Goal: Transaction & Acquisition: Purchase product/service

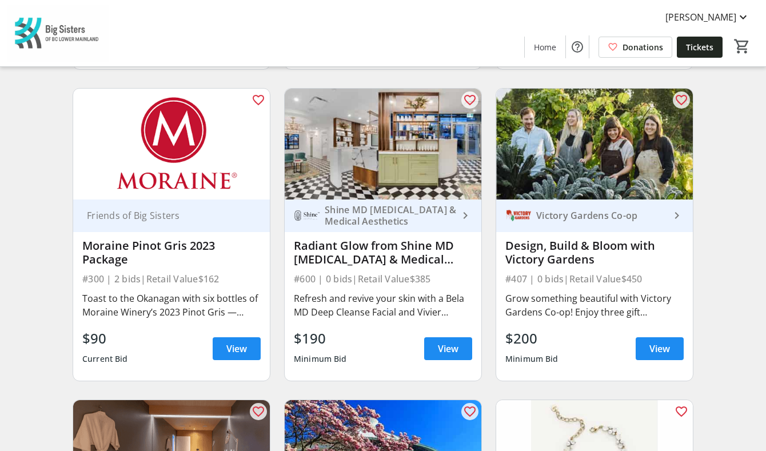
scroll to position [2546, 0]
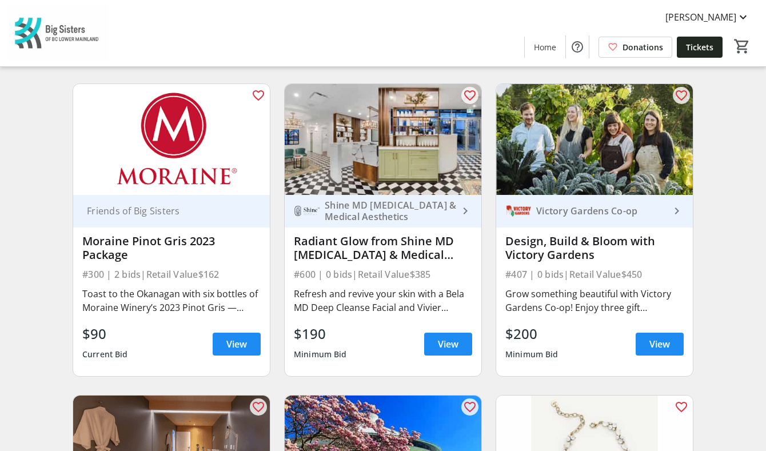
click at [410, 205] on div "Shine MD [MEDICAL_DATA] & Medical Aesthetics" at bounding box center [389, 210] width 138 height 23
click at [442, 337] on span "View" at bounding box center [448, 344] width 21 height 14
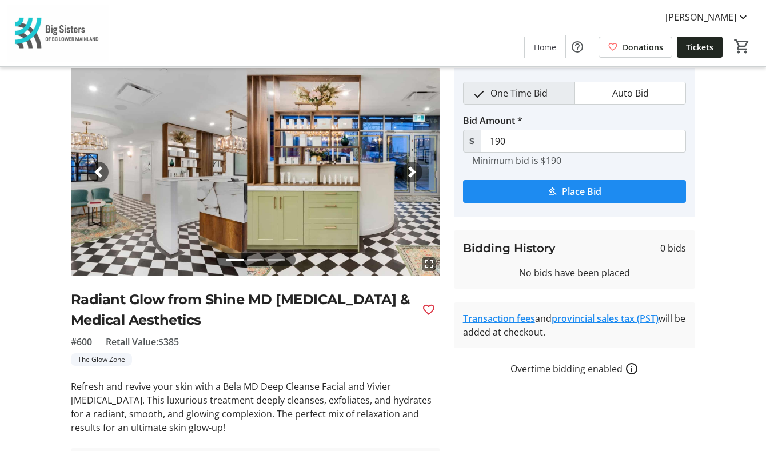
scroll to position [124, 0]
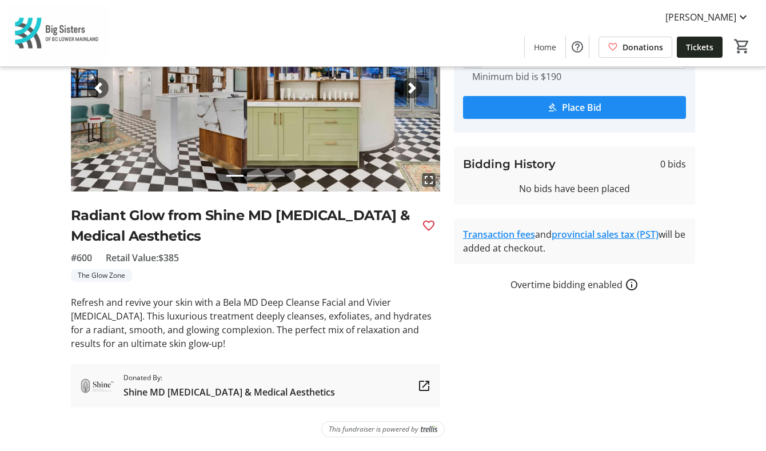
click at [320, 388] on tr-auction-item-sponsor-ui "Donated By: Shine MD [MEDICAL_DATA] & Medical Aesthetics" at bounding box center [255, 385] width 369 height 43
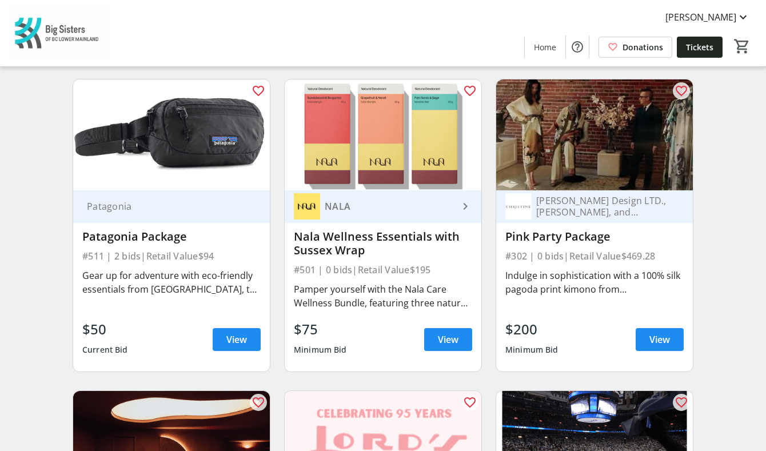
scroll to position [3172, 0]
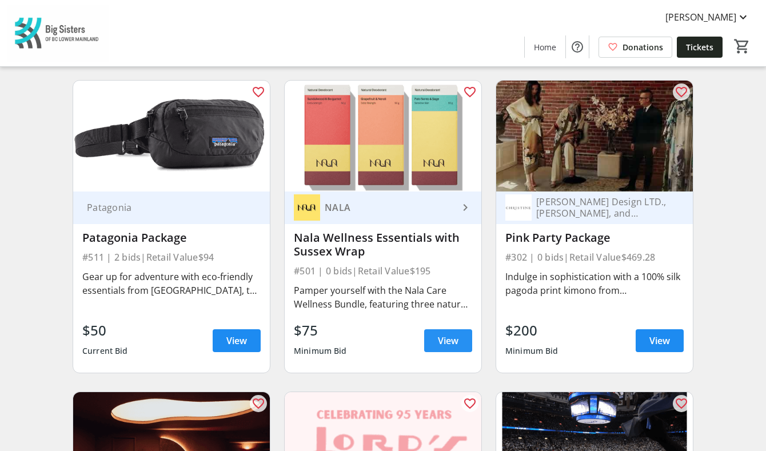
click at [446, 334] on span "View" at bounding box center [448, 341] width 21 height 14
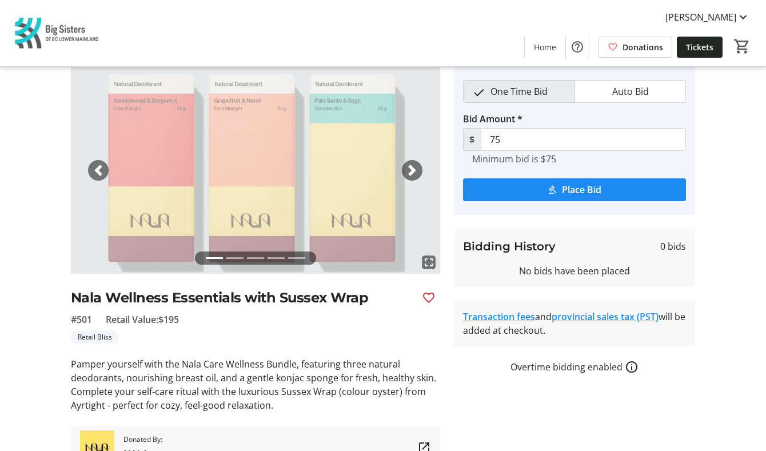
scroll to position [42, 0]
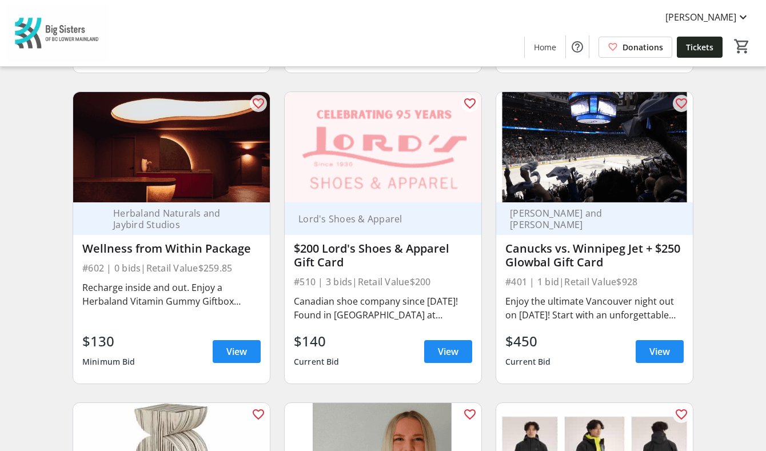
scroll to position [3474, 0]
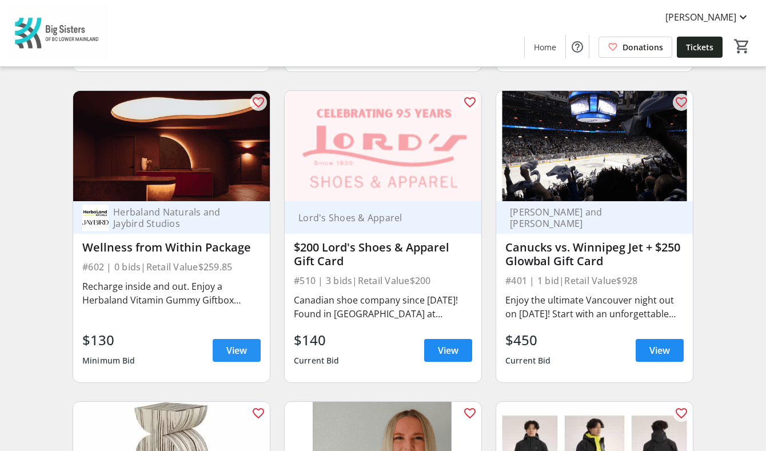
click at [234, 344] on span "View" at bounding box center [236, 351] width 21 height 14
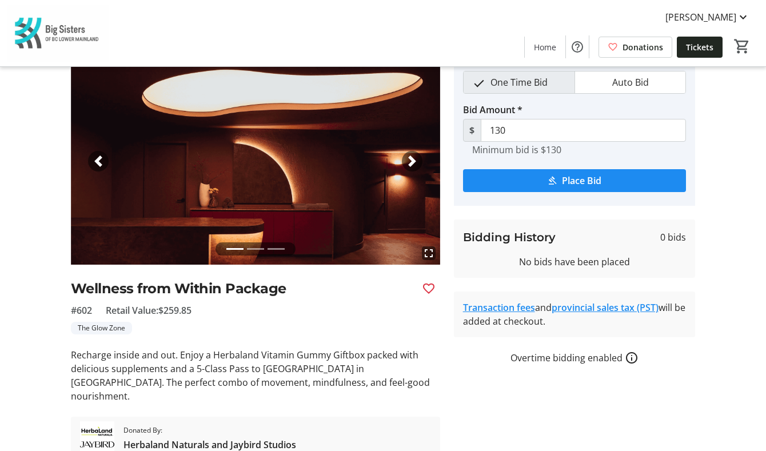
scroll to position [43, 0]
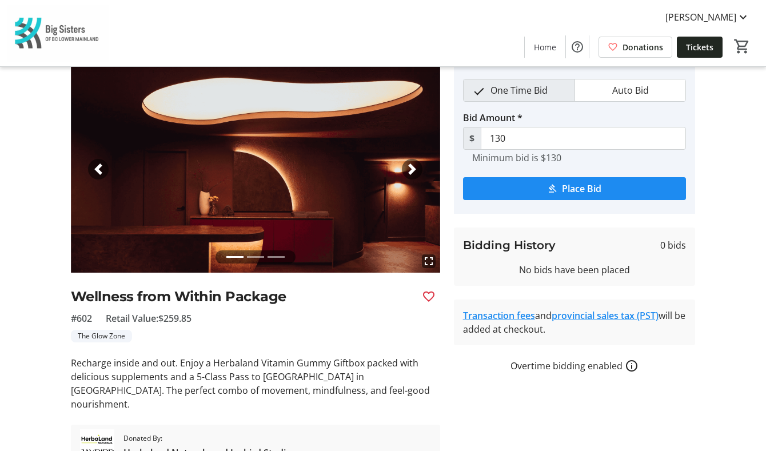
click at [412, 169] on span "button" at bounding box center [411, 168] width 11 height 11
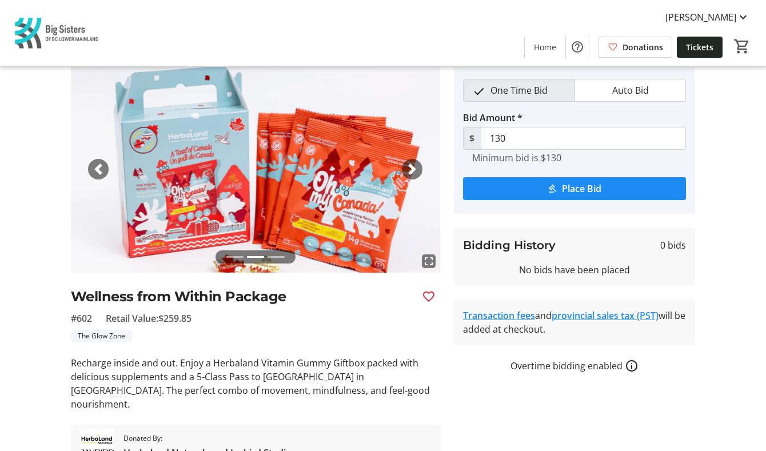
click at [412, 169] on span "button" at bounding box center [411, 168] width 11 height 11
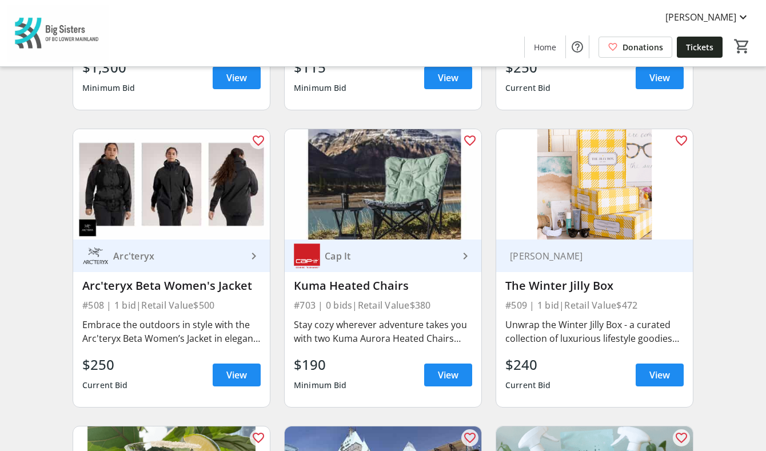
scroll to position [4051, 0]
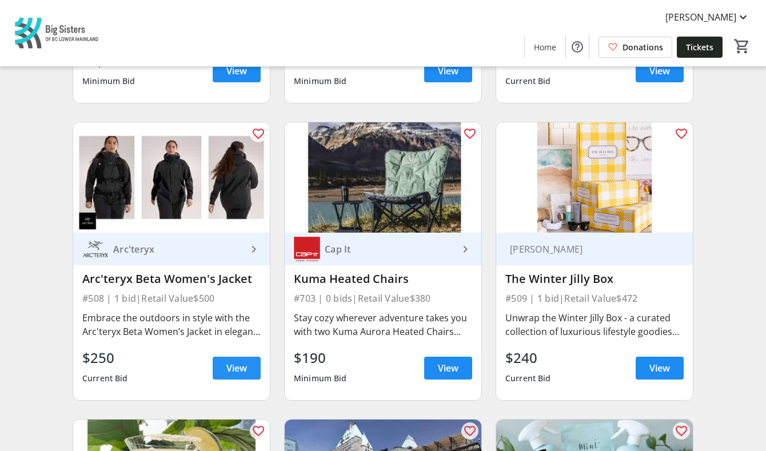
click at [243, 364] on span at bounding box center [237, 367] width 48 height 27
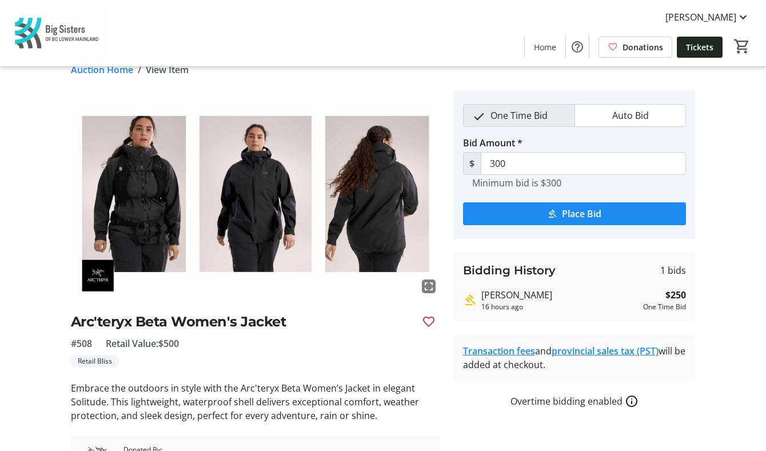
scroll to position [22, 0]
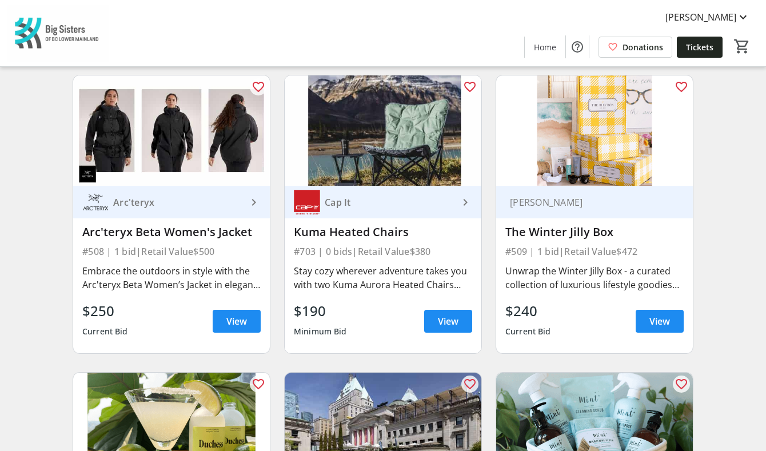
scroll to position [4088, 0]
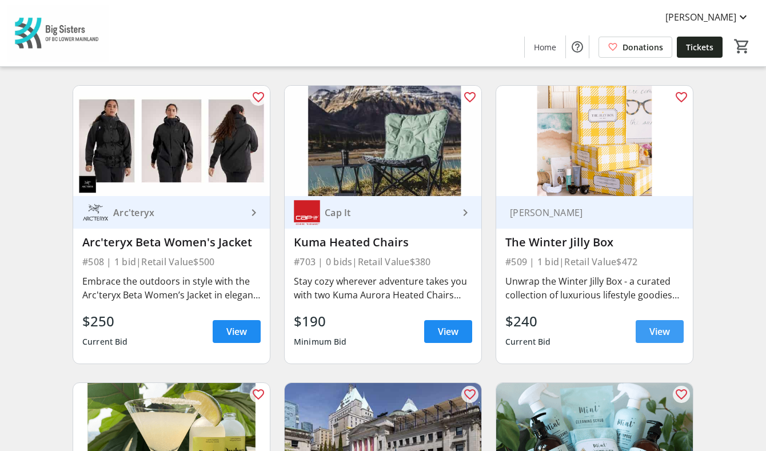
click at [617, 325] on span "View" at bounding box center [659, 332] width 21 height 14
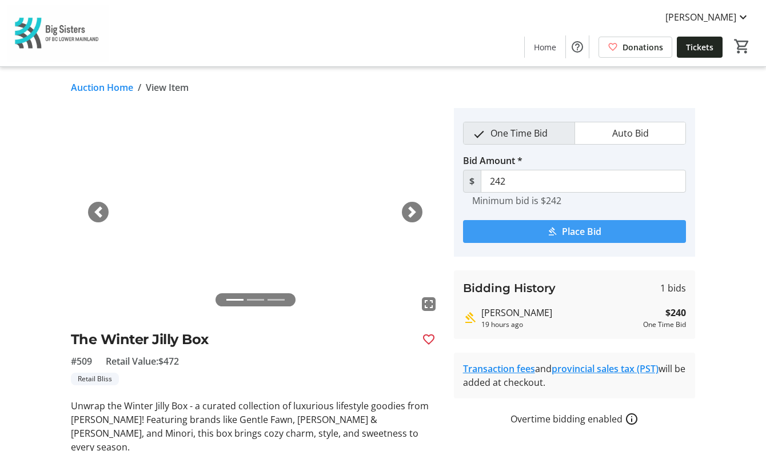
click at [589, 233] on span "Place Bid" at bounding box center [581, 232] width 39 height 14
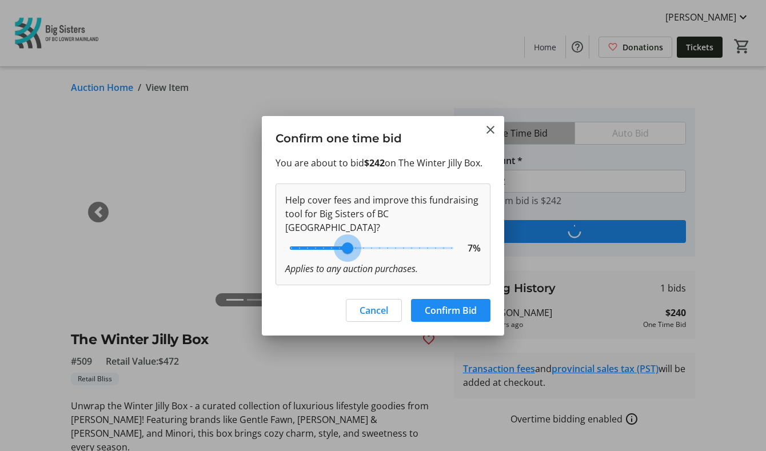
type input "8"
click at [353, 241] on input "range" at bounding box center [371, 248] width 187 height 25
click at [463, 309] on span "Confirm Bid" at bounding box center [451, 311] width 52 height 14
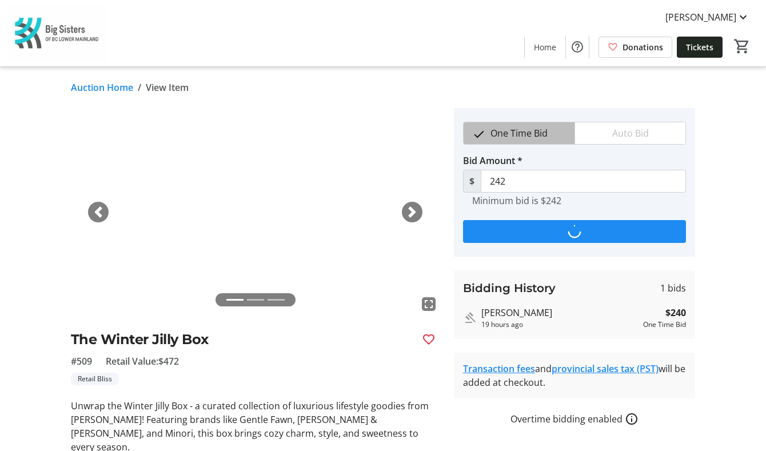
type input "244"
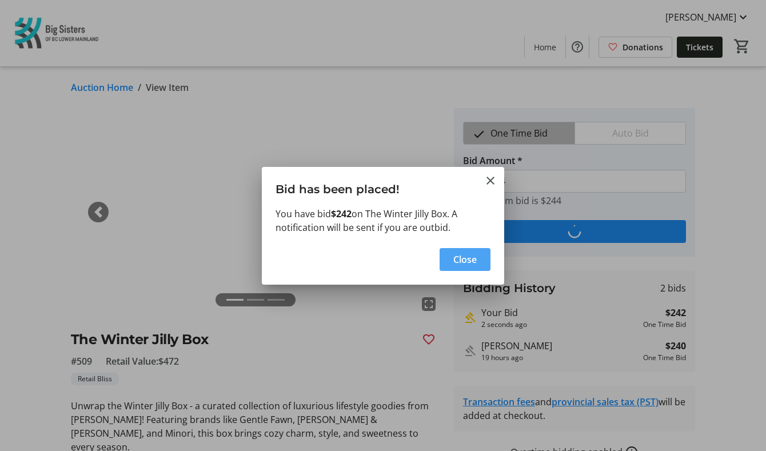
click at [465, 267] on span "button" at bounding box center [465, 259] width 51 height 27
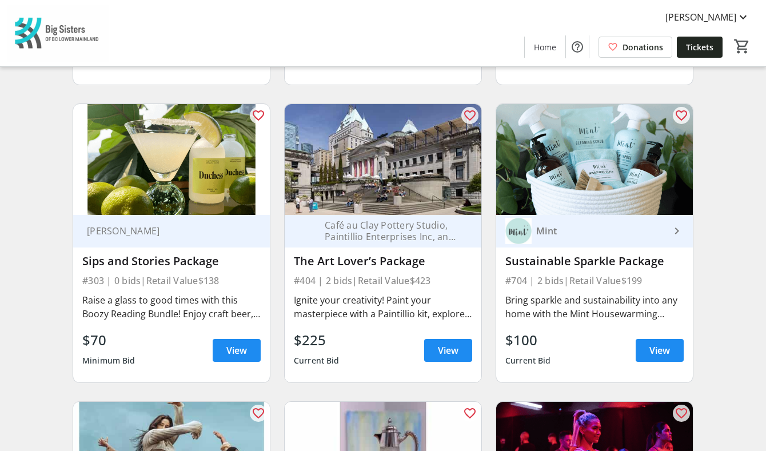
scroll to position [4365, 0]
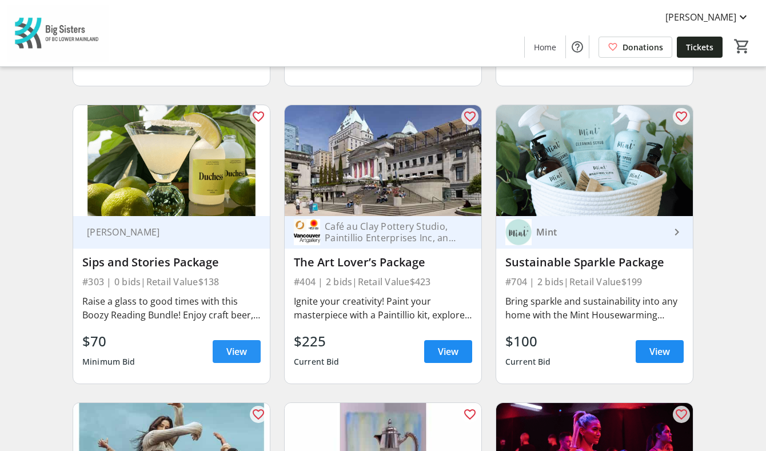
click at [242, 345] on span "View" at bounding box center [236, 352] width 21 height 14
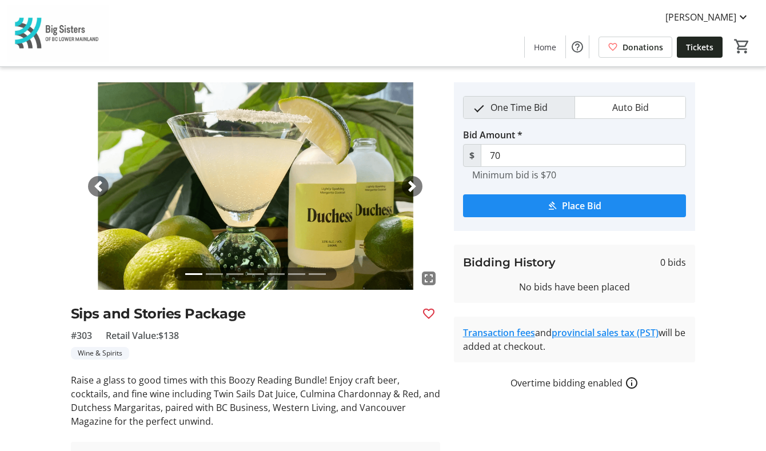
scroll to position [29, 0]
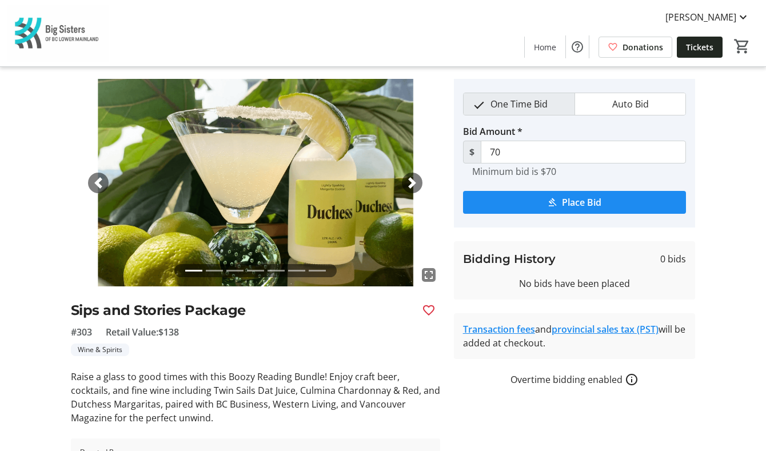
click at [411, 185] on span "button" at bounding box center [411, 182] width 11 height 11
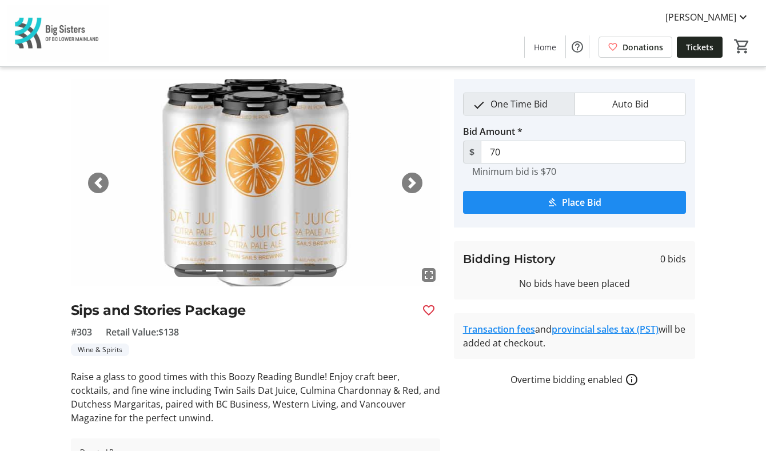
click at [411, 185] on span "button" at bounding box center [411, 182] width 11 height 11
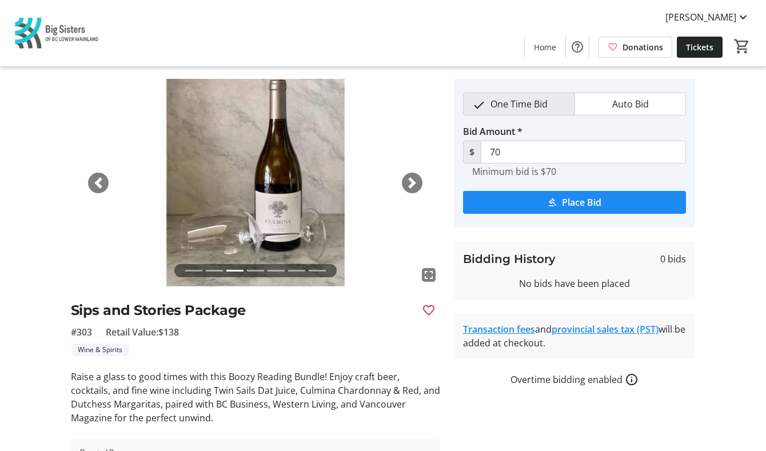
click at [411, 185] on span "button" at bounding box center [411, 182] width 11 height 11
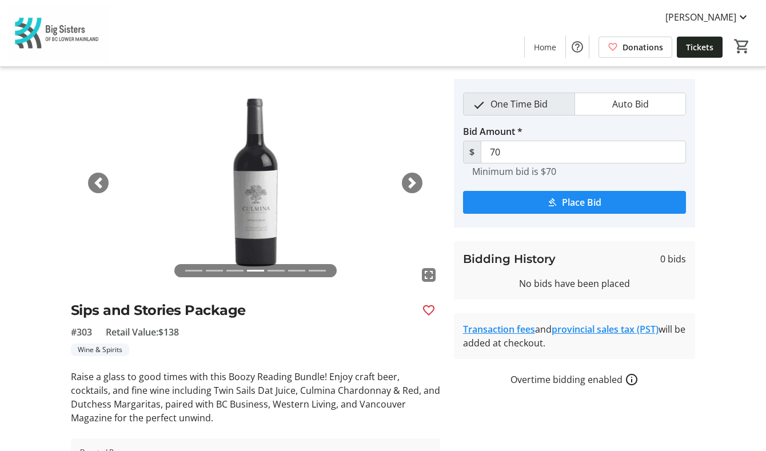
click at [411, 185] on span "button" at bounding box center [411, 182] width 11 height 11
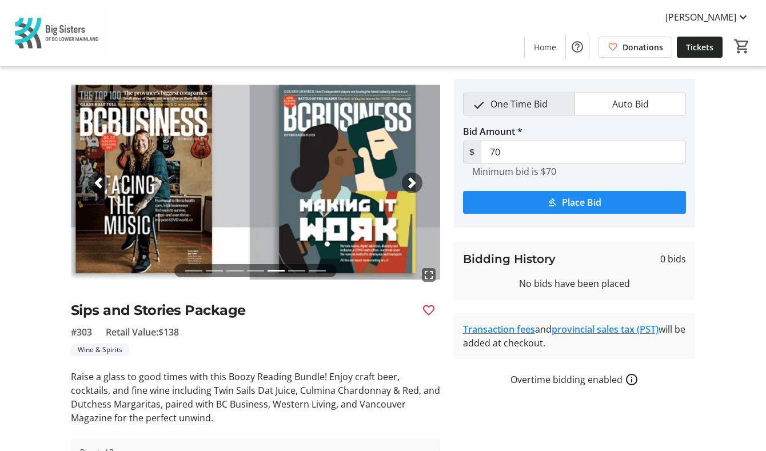
click at [411, 185] on span "button" at bounding box center [411, 182] width 11 height 11
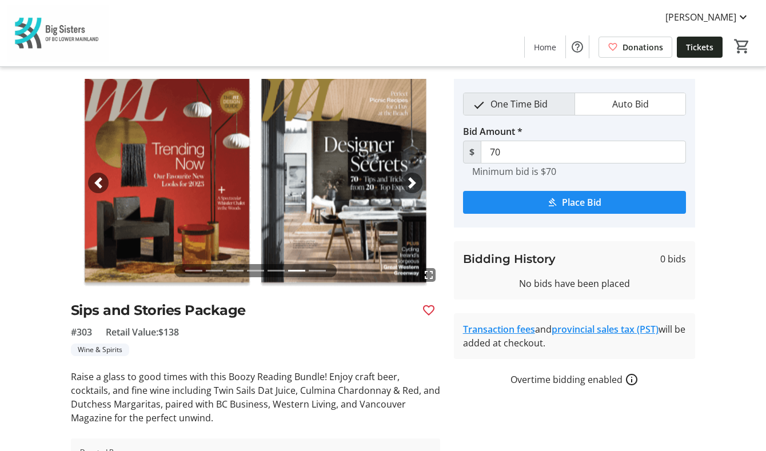
click at [411, 185] on span "button" at bounding box center [411, 182] width 11 height 11
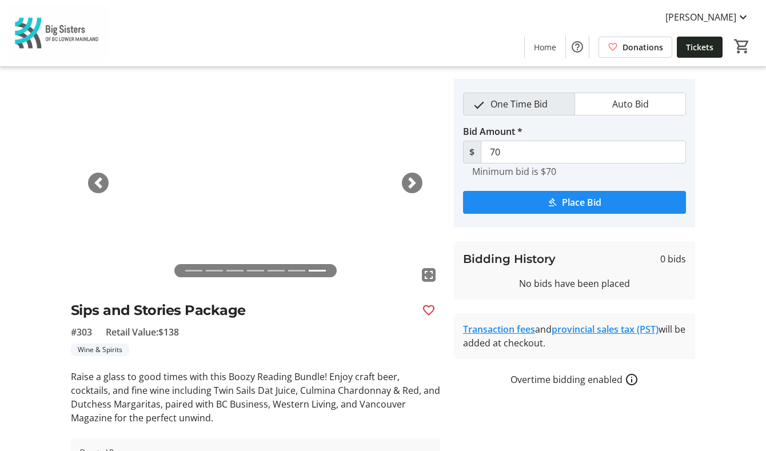
click at [411, 185] on span "button" at bounding box center [411, 182] width 11 height 11
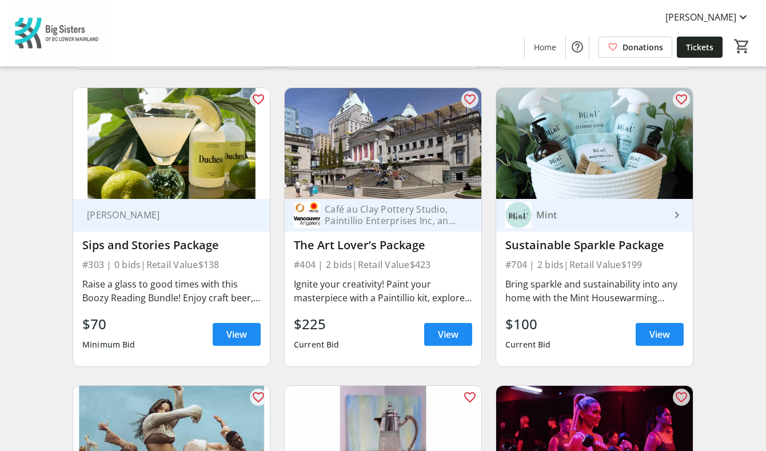
scroll to position [4382, 0]
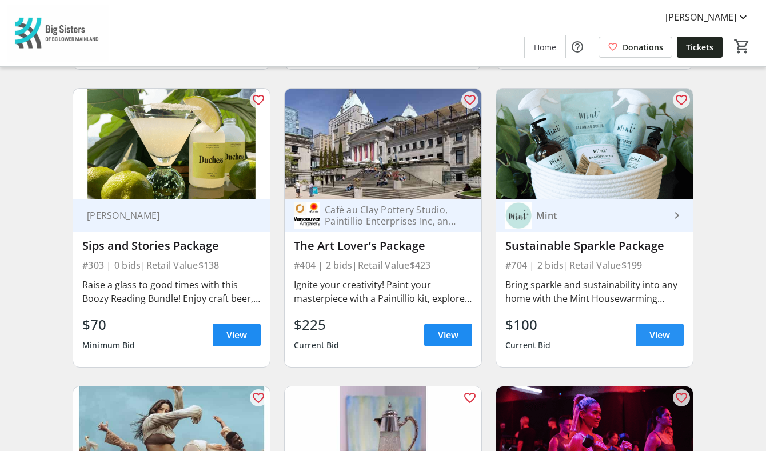
click at [617, 328] on span "View" at bounding box center [659, 335] width 21 height 14
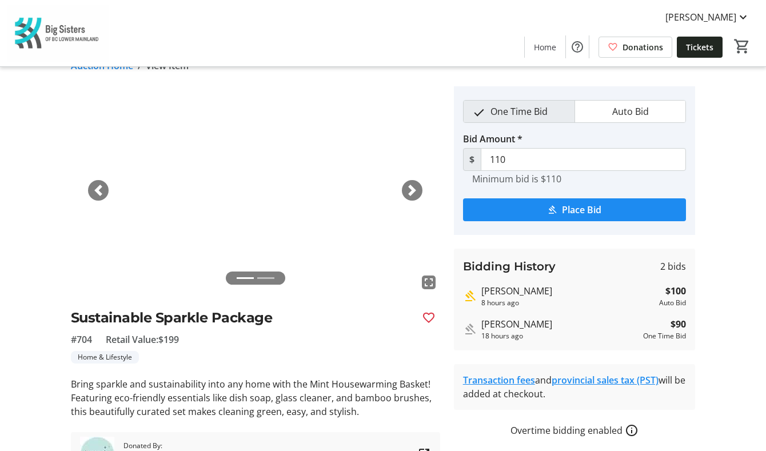
scroll to position [18, 0]
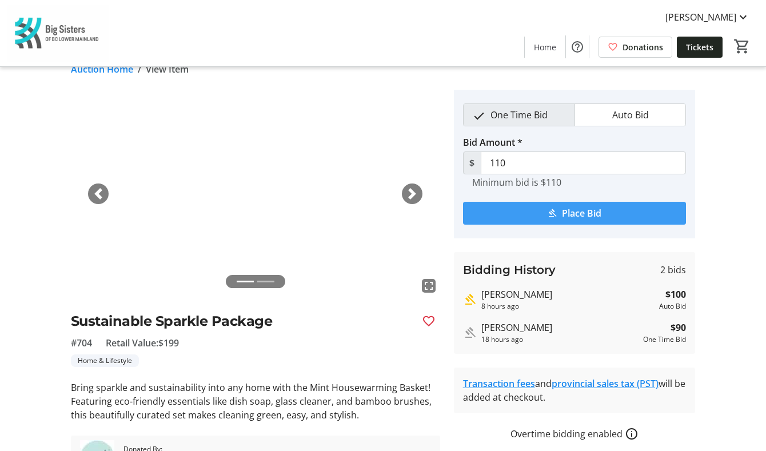
click at [566, 215] on span "Place Bid" at bounding box center [581, 213] width 39 height 14
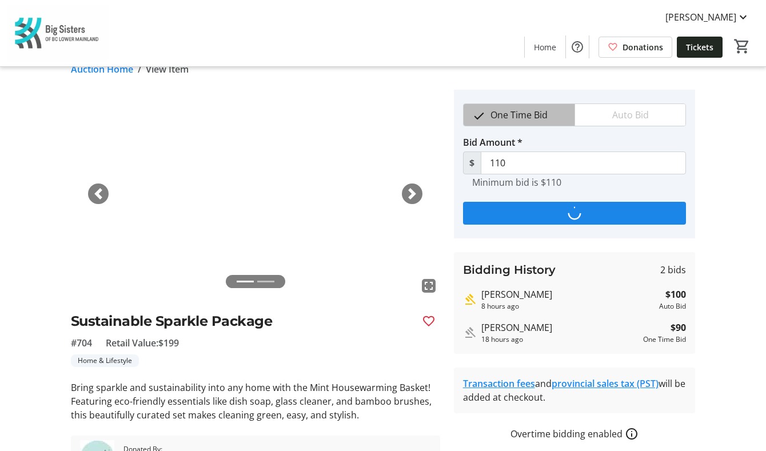
scroll to position [0, 0]
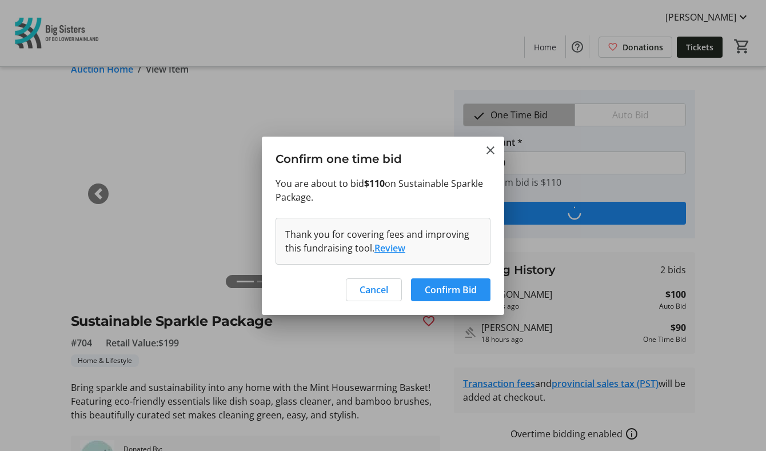
click at [458, 295] on span "Confirm Bid" at bounding box center [451, 290] width 52 height 14
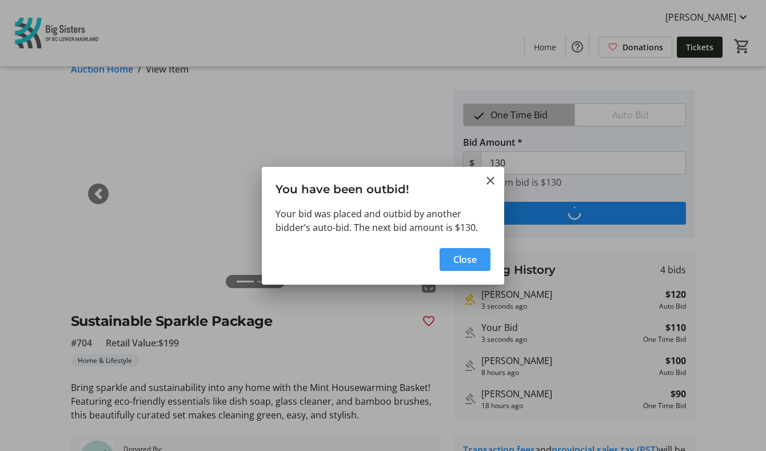
click at [468, 262] on span "Close" at bounding box center [464, 260] width 23 height 14
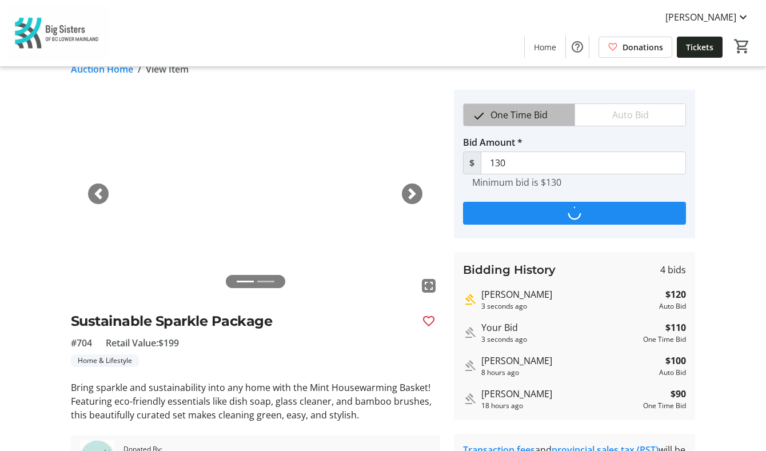
scroll to position [18, 0]
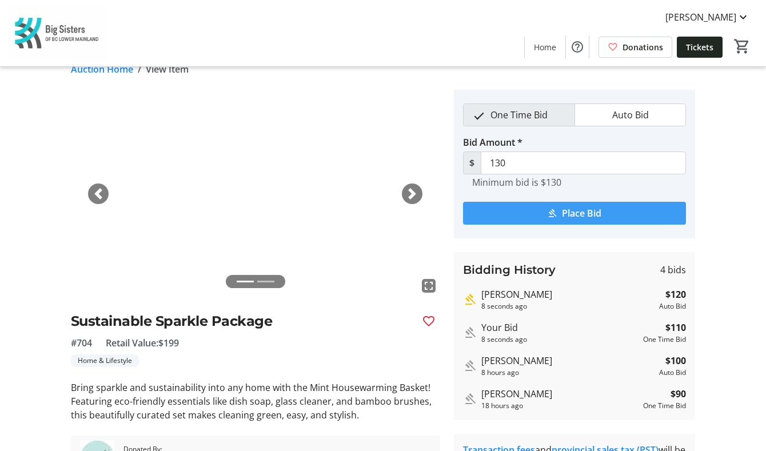
click at [597, 214] on span "Place Bid" at bounding box center [581, 213] width 39 height 14
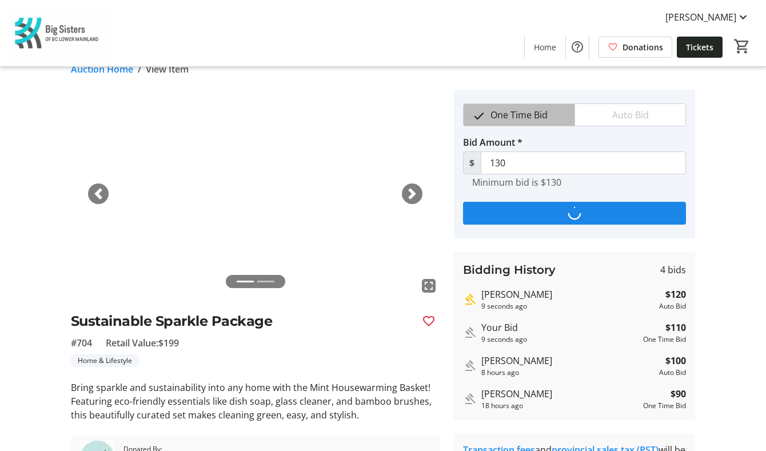
scroll to position [0, 0]
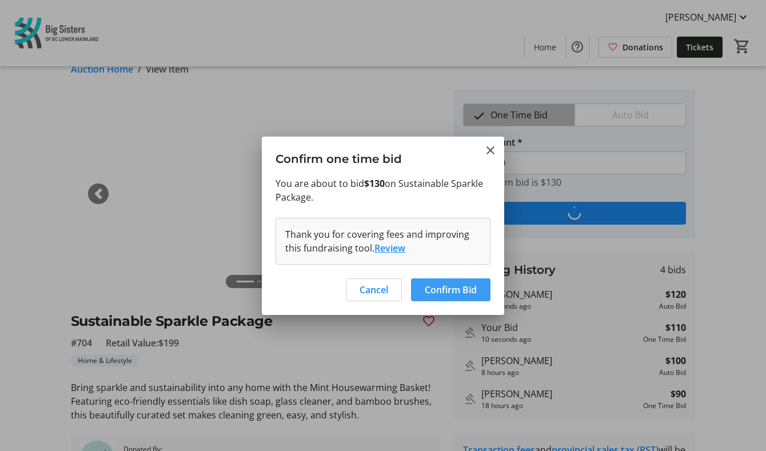
click at [444, 289] on span "Confirm Bid" at bounding box center [451, 290] width 52 height 14
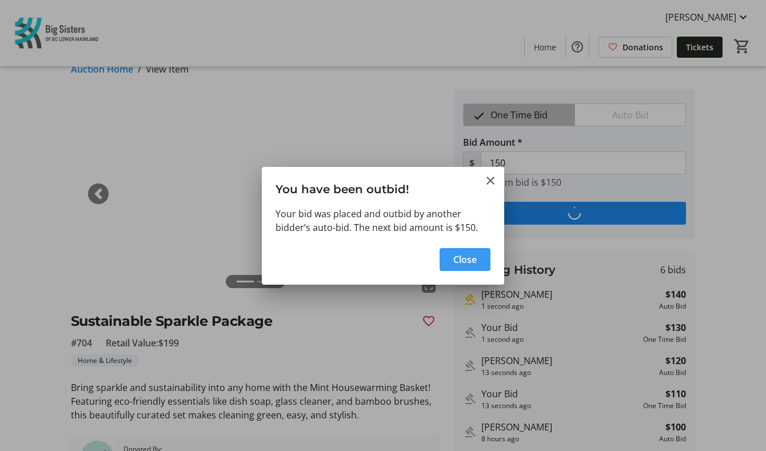
click at [454, 256] on span "Close" at bounding box center [464, 260] width 23 height 14
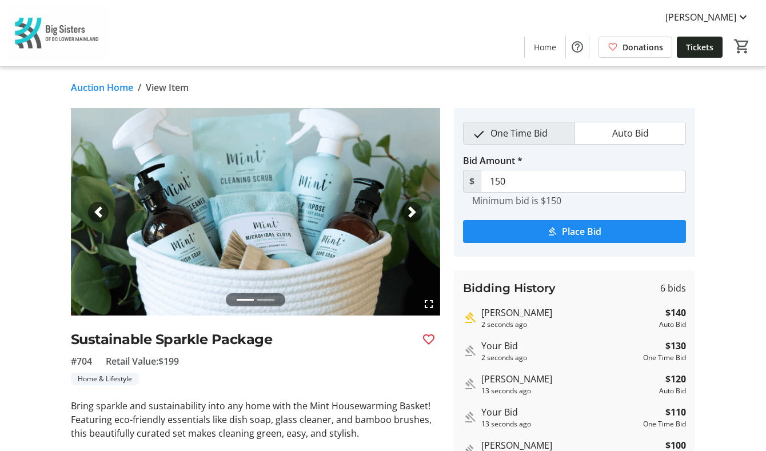
scroll to position [18, 0]
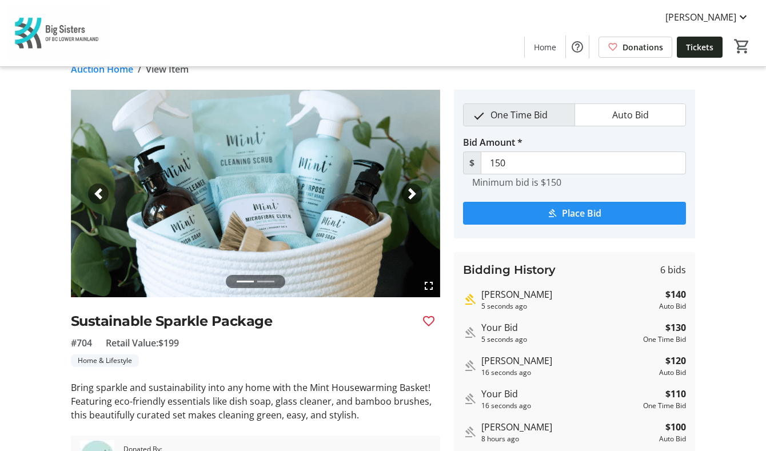
click at [564, 217] on span "Place Bid" at bounding box center [581, 213] width 39 height 14
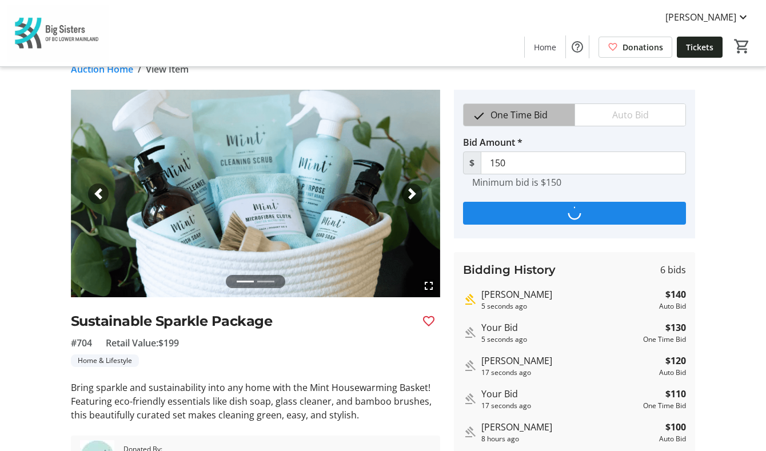
scroll to position [0, 0]
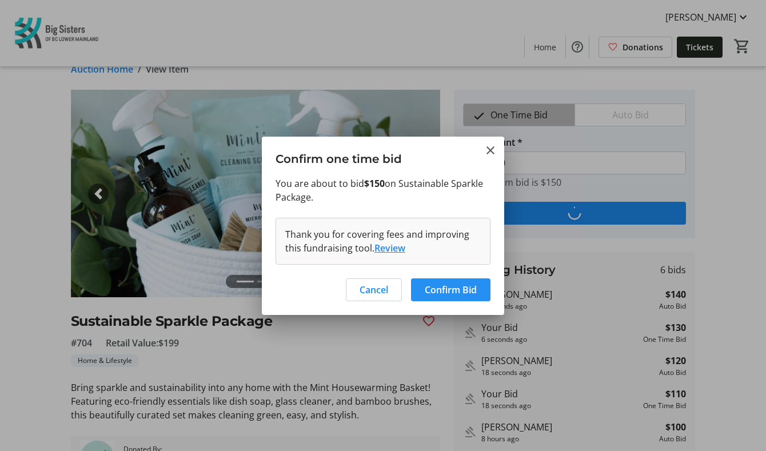
click at [454, 292] on span "Confirm Bid" at bounding box center [451, 290] width 52 height 14
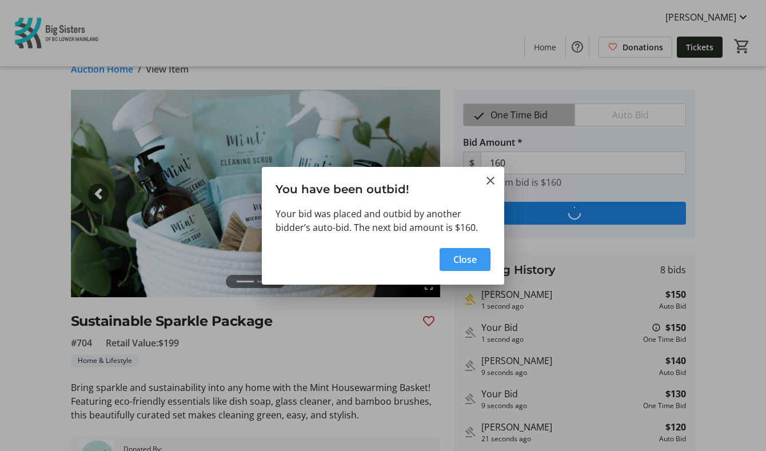
click at [470, 258] on span "Close" at bounding box center [464, 260] width 23 height 14
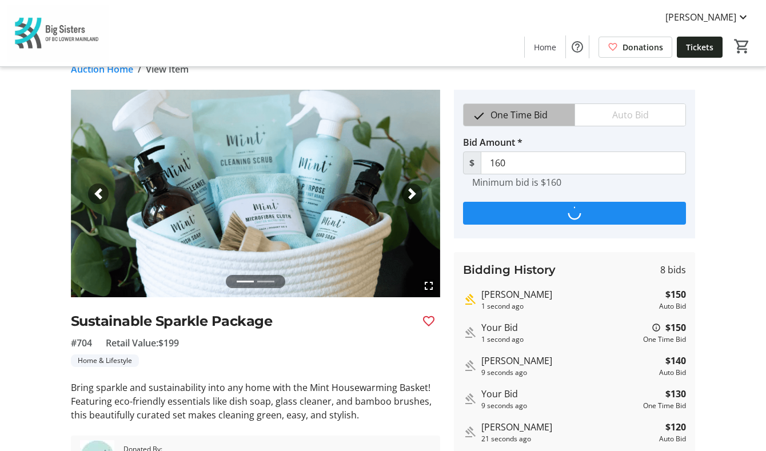
scroll to position [18, 0]
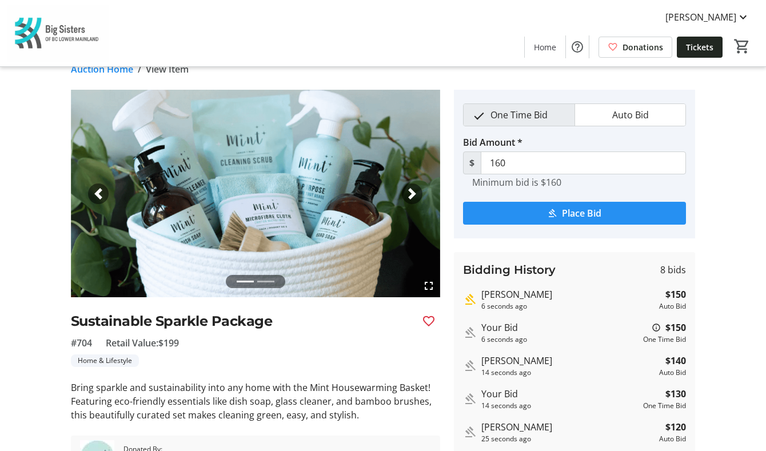
click at [560, 213] on span "submit" at bounding box center [574, 212] width 223 height 27
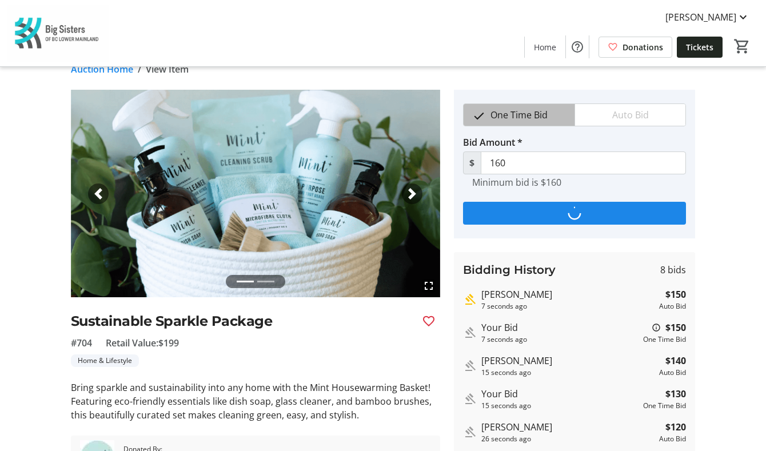
scroll to position [0, 0]
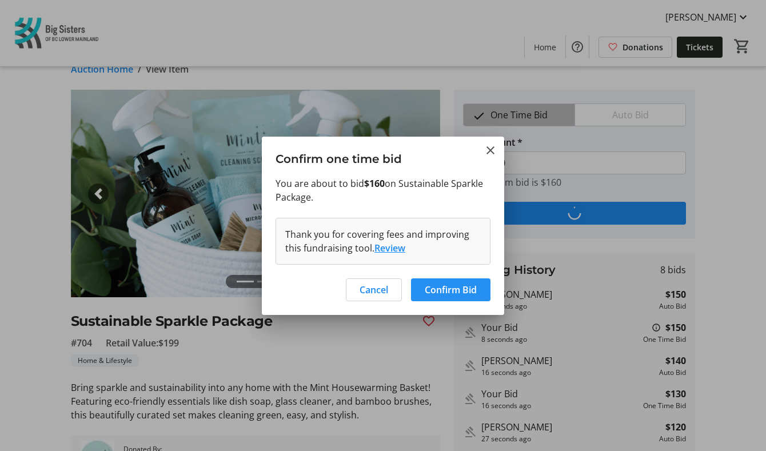
click at [447, 289] on span "Confirm Bid" at bounding box center [451, 290] width 52 height 14
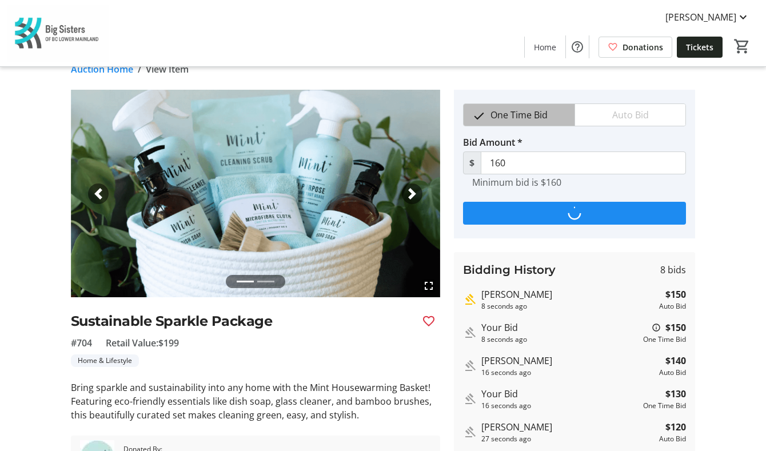
scroll to position [18, 0]
type input "170"
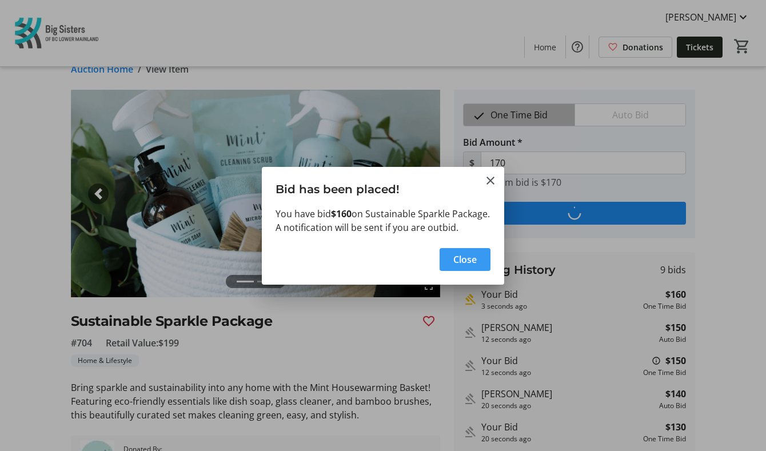
click at [454, 266] on span "Close" at bounding box center [464, 260] width 23 height 14
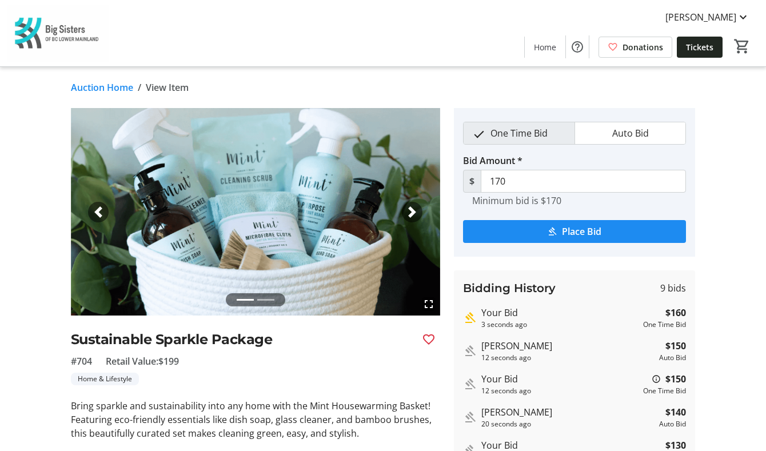
scroll to position [18, 0]
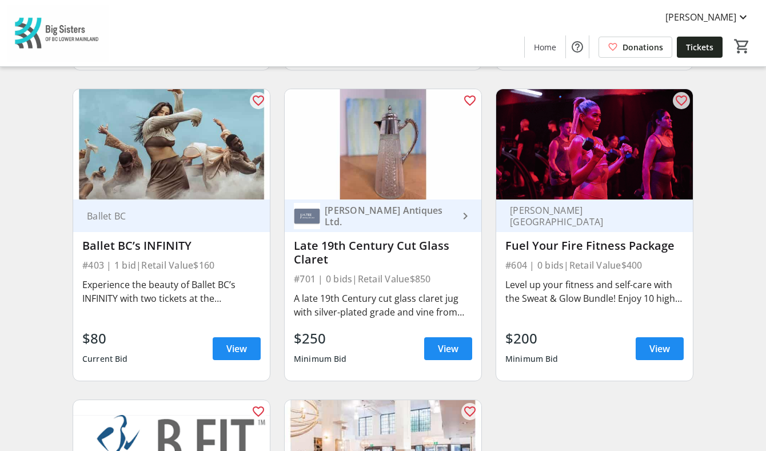
scroll to position [4683, 0]
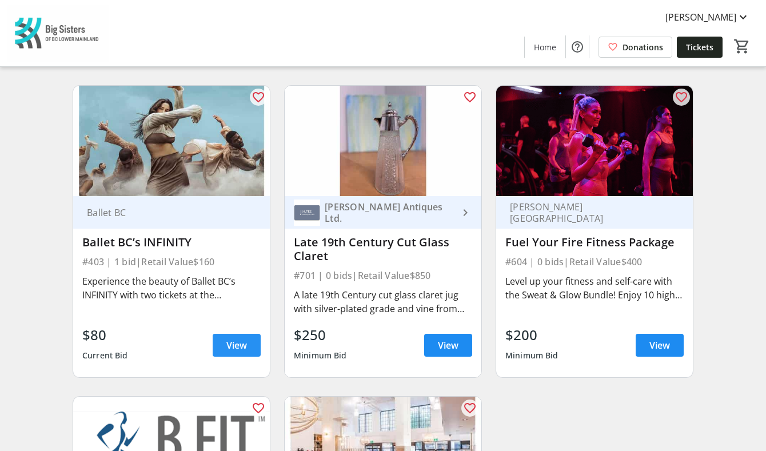
click at [237, 338] on span "View" at bounding box center [236, 345] width 21 height 14
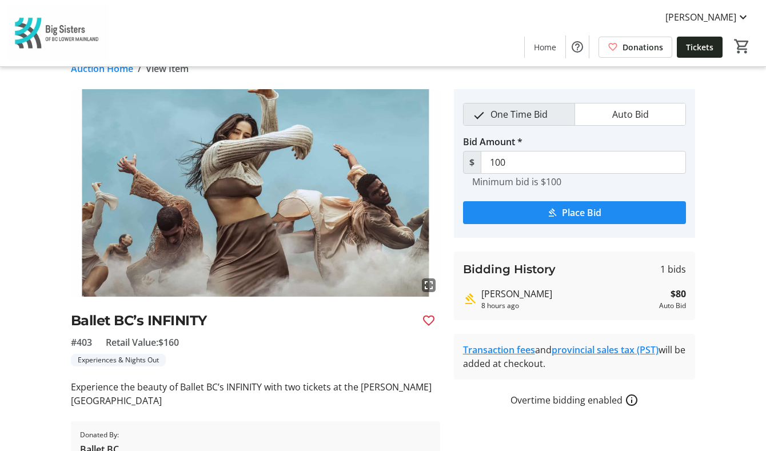
scroll to position [17, 0]
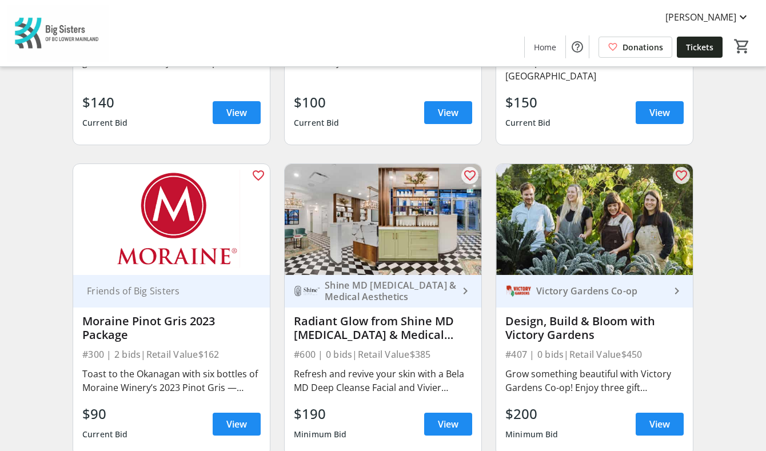
scroll to position [2429, 0]
